Goal: Task Accomplishment & Management: Manage account settings

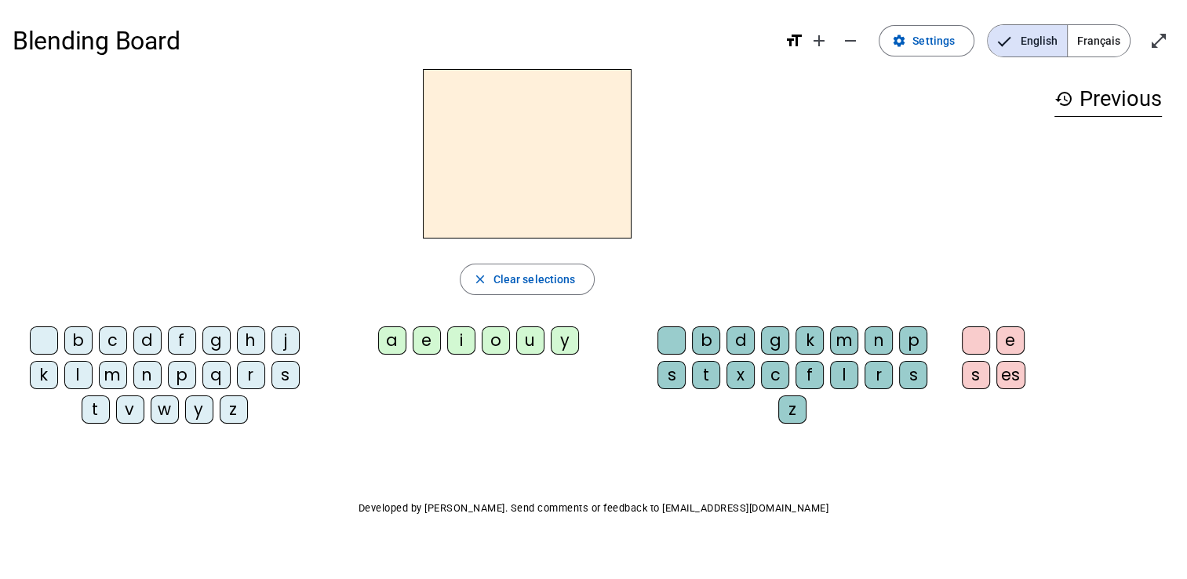
click at [394, 345] on div "a" at bounding box center [392, 340] width 28 height 28
click at [433, 351] on div "e" at bounding box center [427, 340] width 28 height 28
click at [906, 39] on mat-icon "settings" at bounding box center [899, 41] width 14 height 14
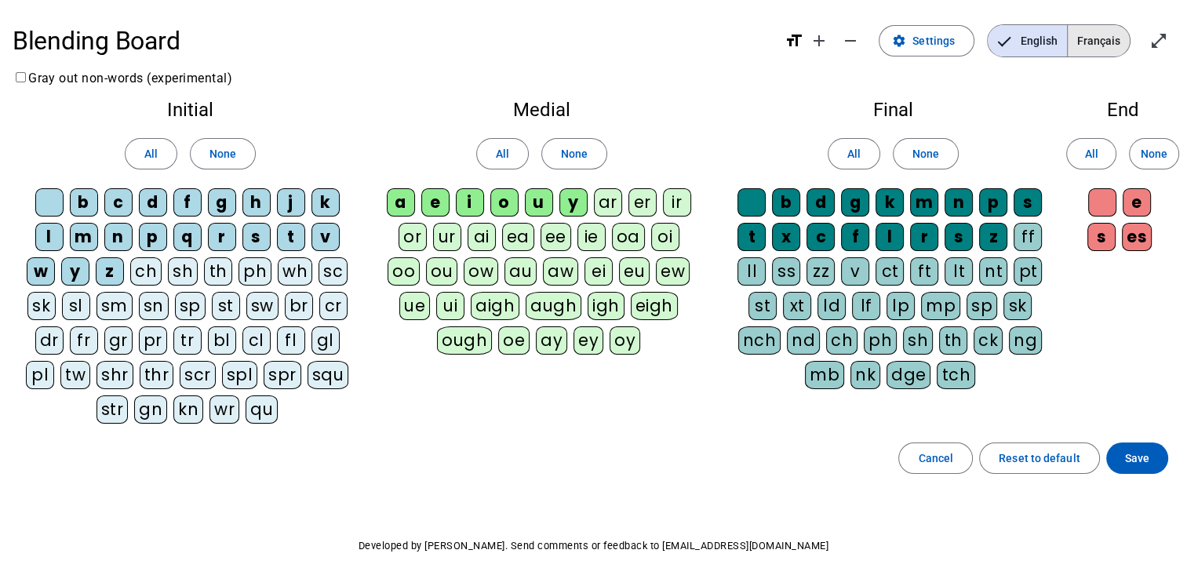
click at [1081, 40] on span "Français" at bounding box center [1099, 40] width 62 height 31
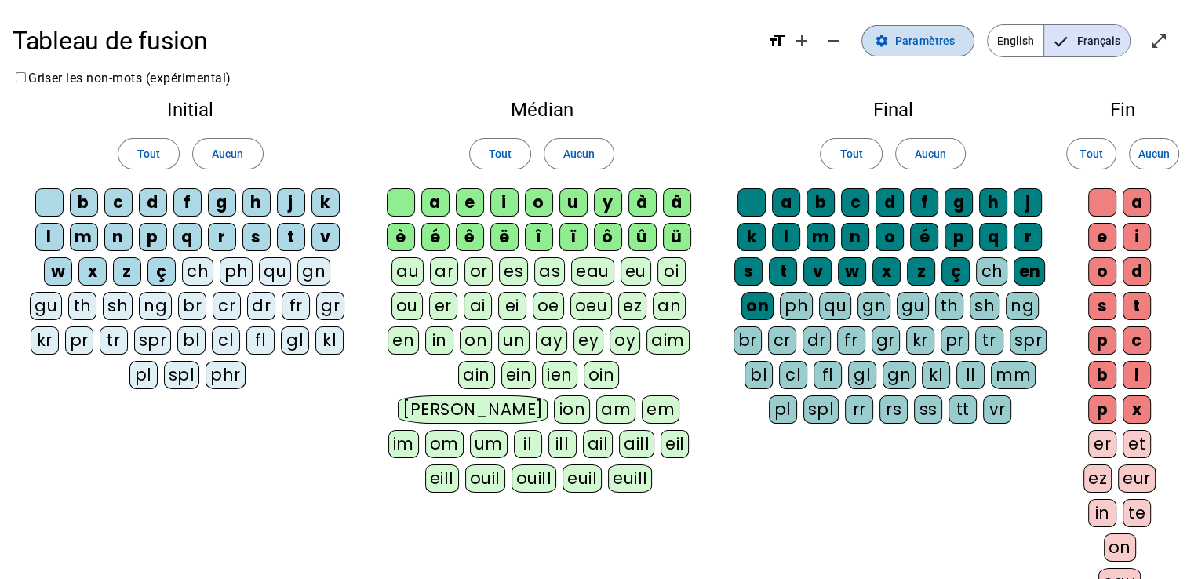
click at [889, 39] on mat-icon "settings" at bounding box center [882, 41] width 14 height 14
click at [443, 202] on div "a" at bounding box center [435, 202] width 28 height 28
click at [471, 206] on div "e" at bounding box center [470, 202] width 28 height 28
click at [558, 155] on span at bounding box center [578, 154] width 69 height 38
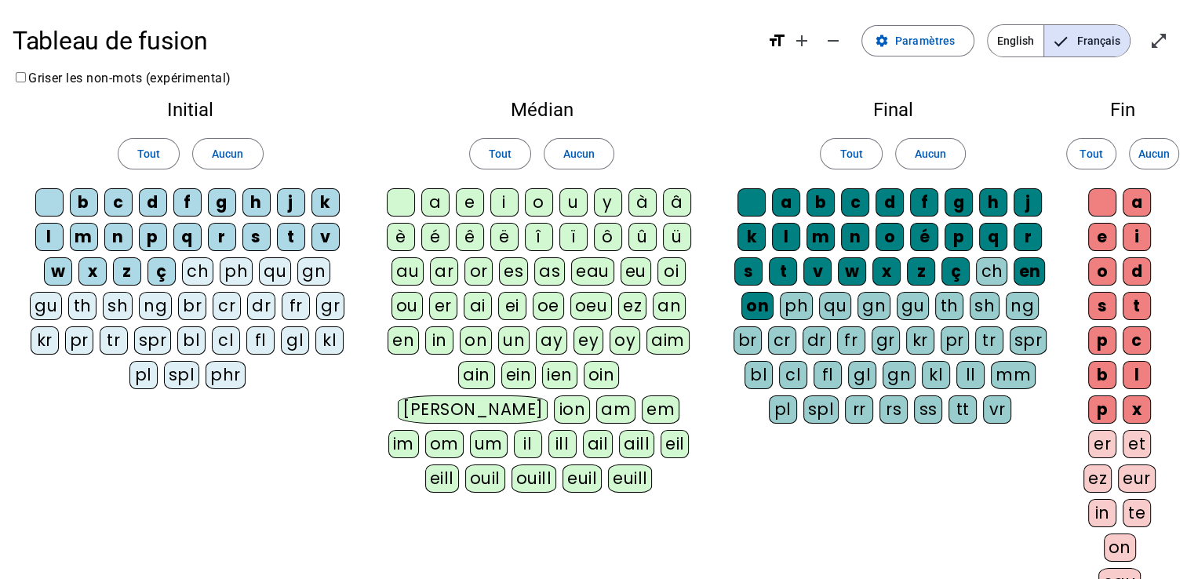
click at [444, 200] on div "a" at bounding box center [435, 202] width 28 height 28
click at [463, 206] on div "e" at bounding box center [470, 202] width 28 height 28
click at [565, 209] on div "u" at bounding box center [573, 202] width 28 height 28
click at [944, 146] on span "Aucun" at bounding box center [930, 153] width 31 height 19
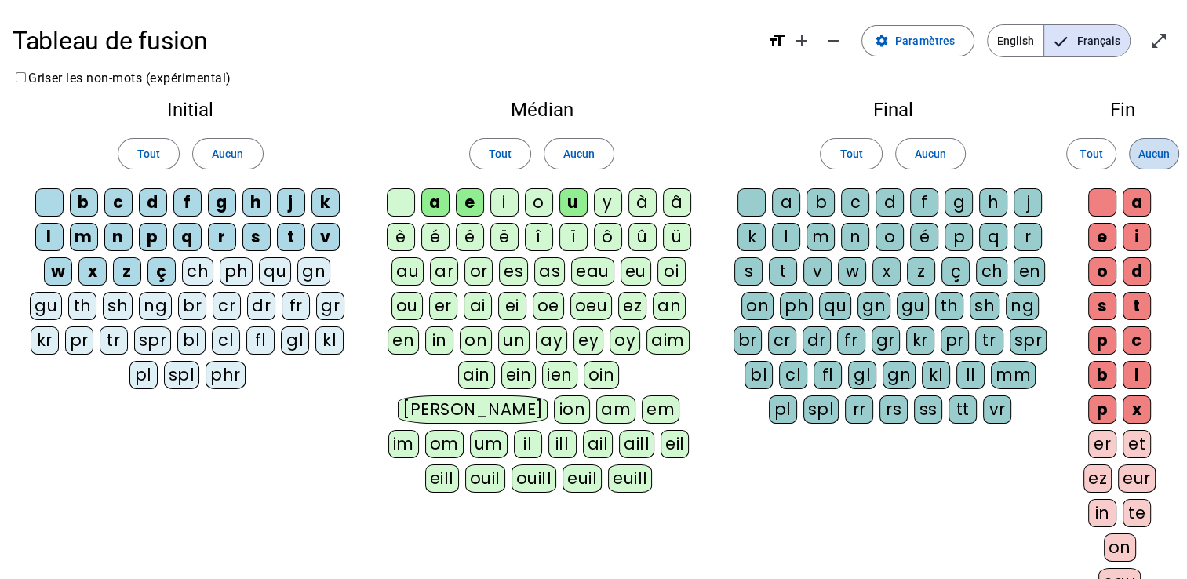
click at [1148, 148] on span "Aucun" at bounding box center [1153, 153] width 31 height 19
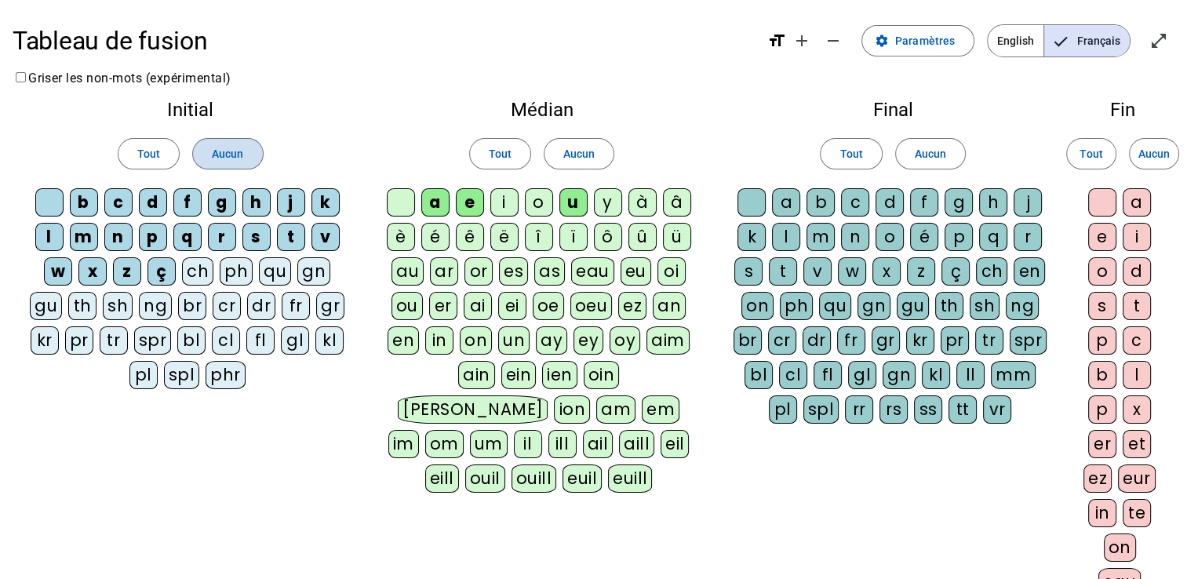
click at [224, 149] on span "Aucun" at bounding box center [227, 153] width 31 height 19
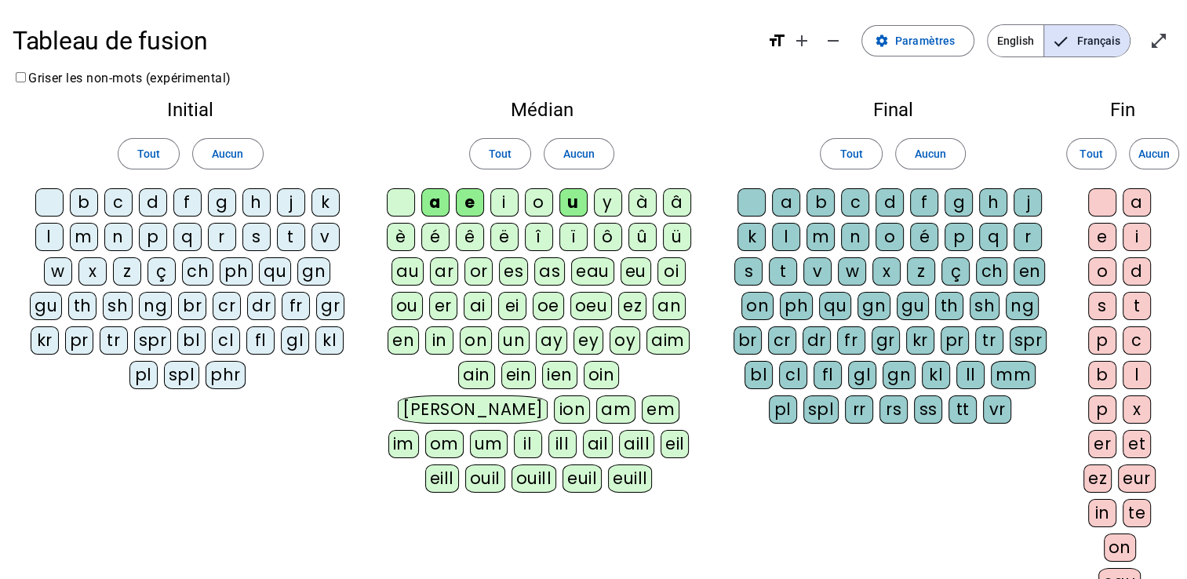
click at [41, 234] on div "l" at bounding box center [49, 237] width 28 height 28
click at [288, 235] on div "t" at bounding box center [291, 237] width 28 height 28
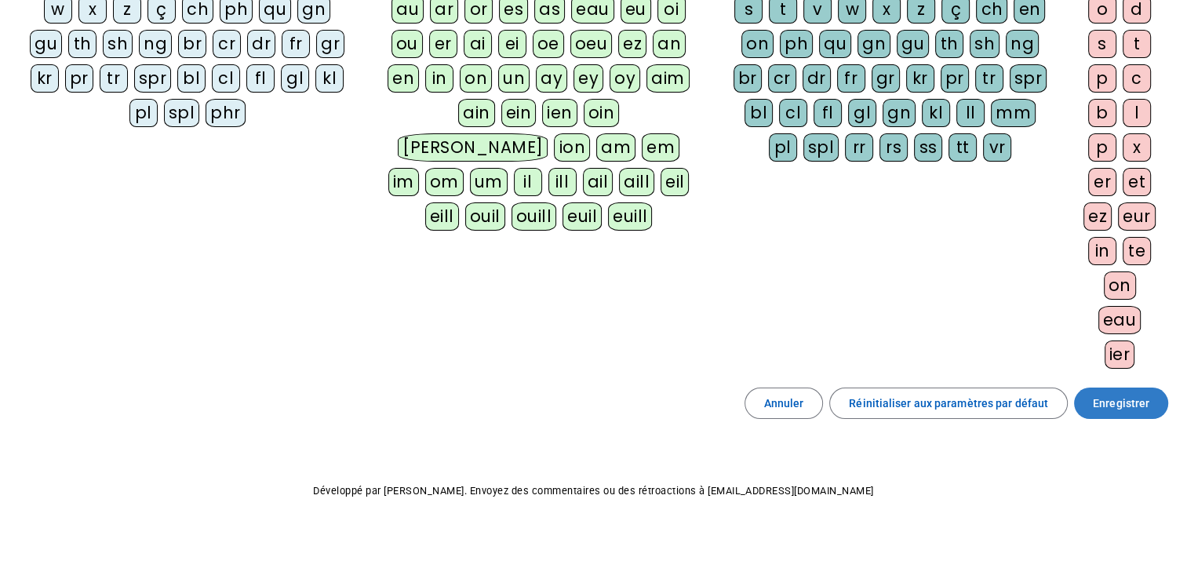
click at [1132, 394] on span "Enregistrer" at bounding box center [1121, 403] width 56 height 19
